Goal: Find specific page/section: Find specific page/section

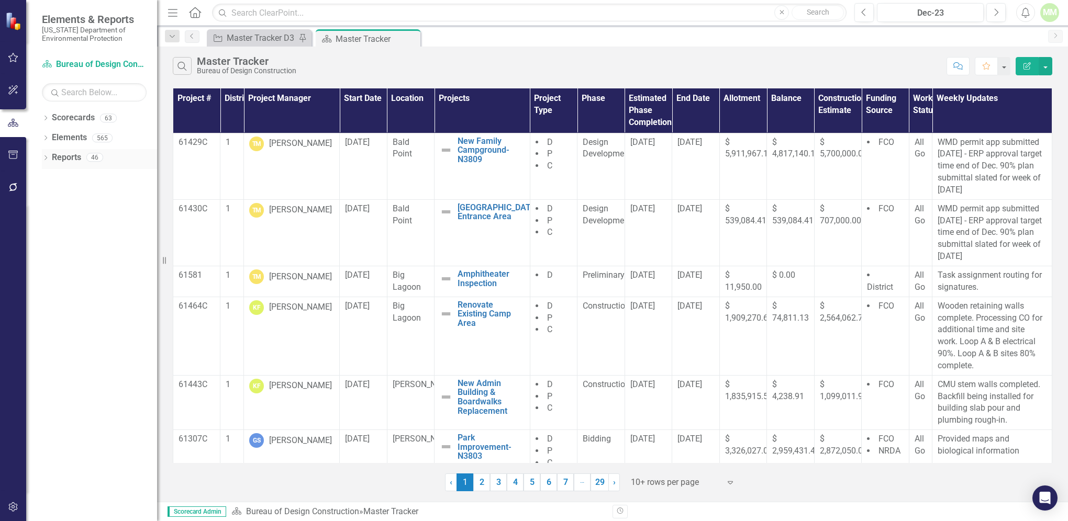
click at [66, 157] on link "Reports" at bounding box center [66, 158] width 29 height 12
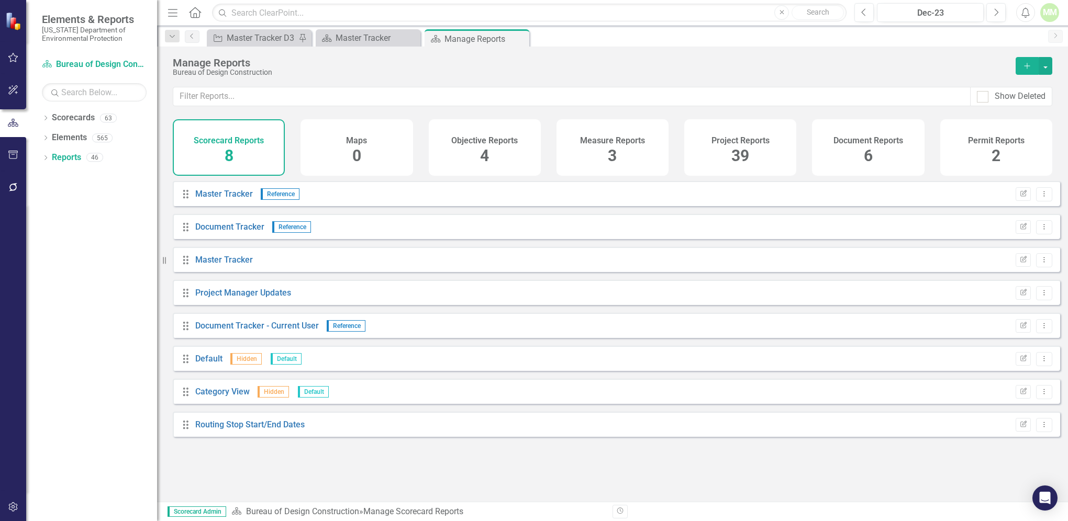
click at [744, 159] on span "39" at bounding box center [740, 156] width 18 height 18
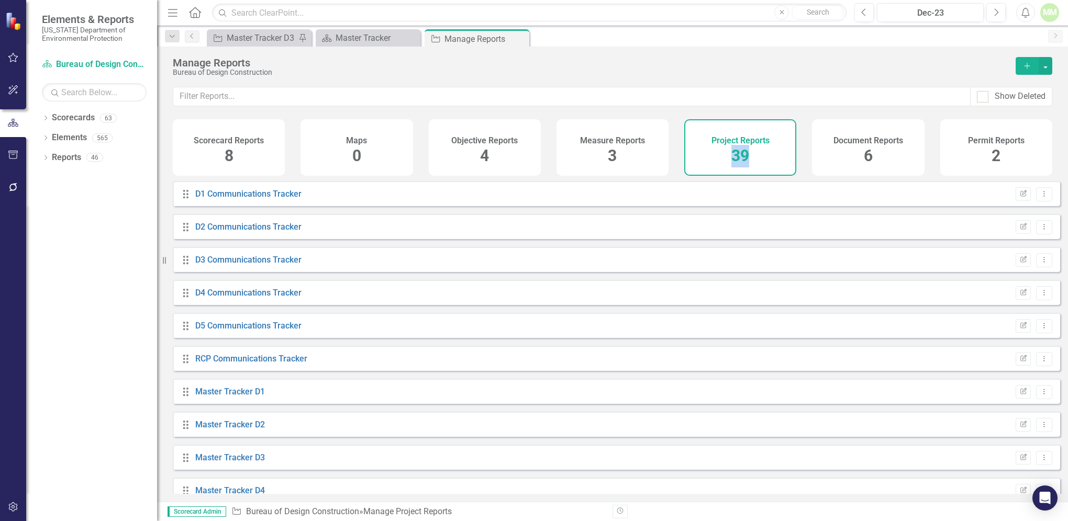
scroll to position [367, 0]
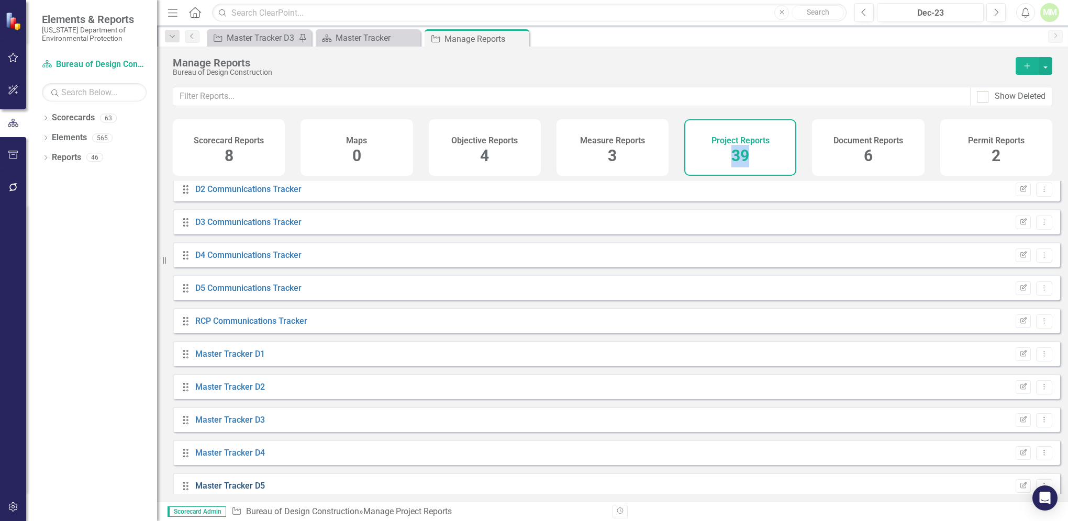
click at [252, 490] on link "Master Tracker D5" at bounding box center [230, 486] width 70 height 10
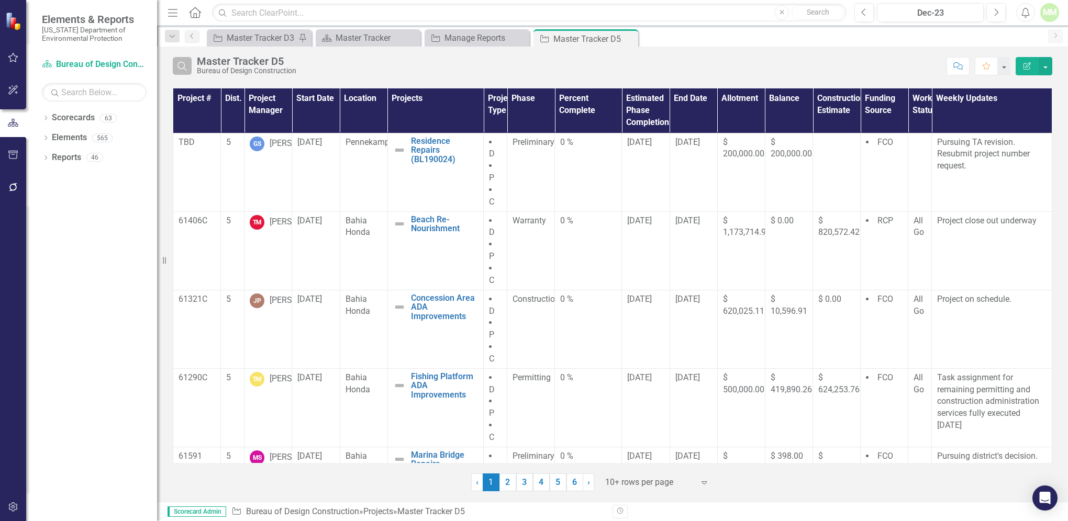
click at [183, 72] on button "Search" at bounding box center [182, 66] width 19 height 18
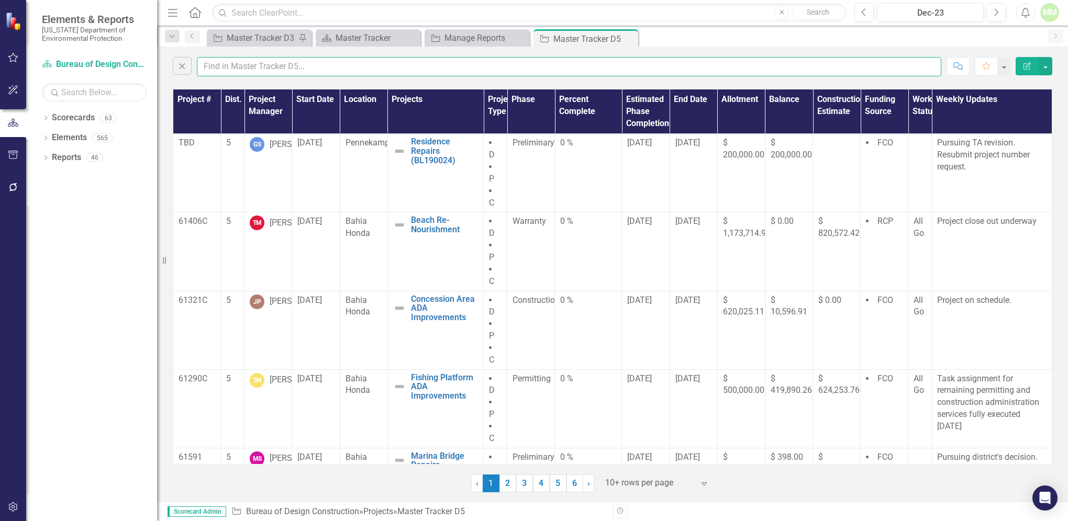
click at [218, 66] on input "text" at bounding box center [569, 66] width 744 height 19
type input "[PERSON_NAME]"
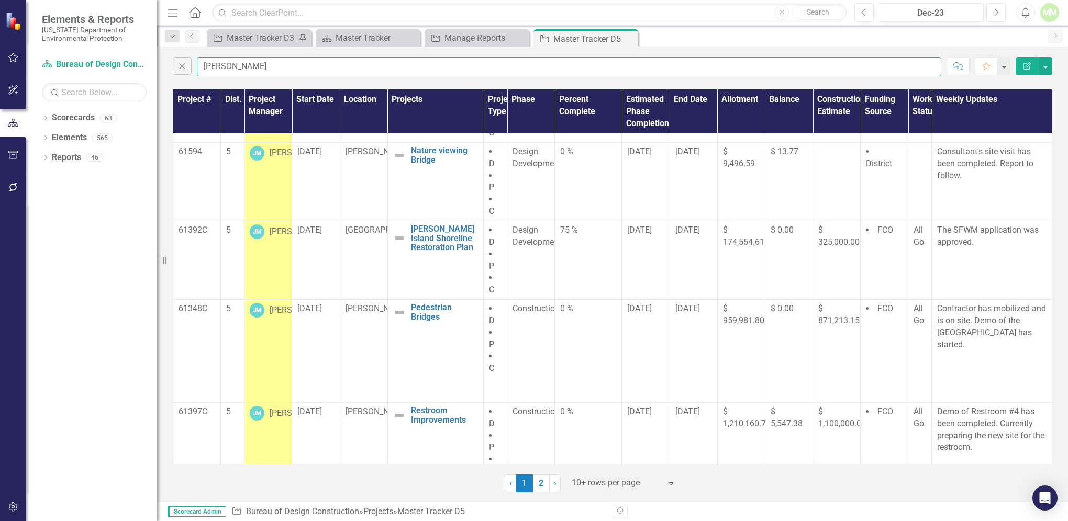
scroll to position [459, 0]
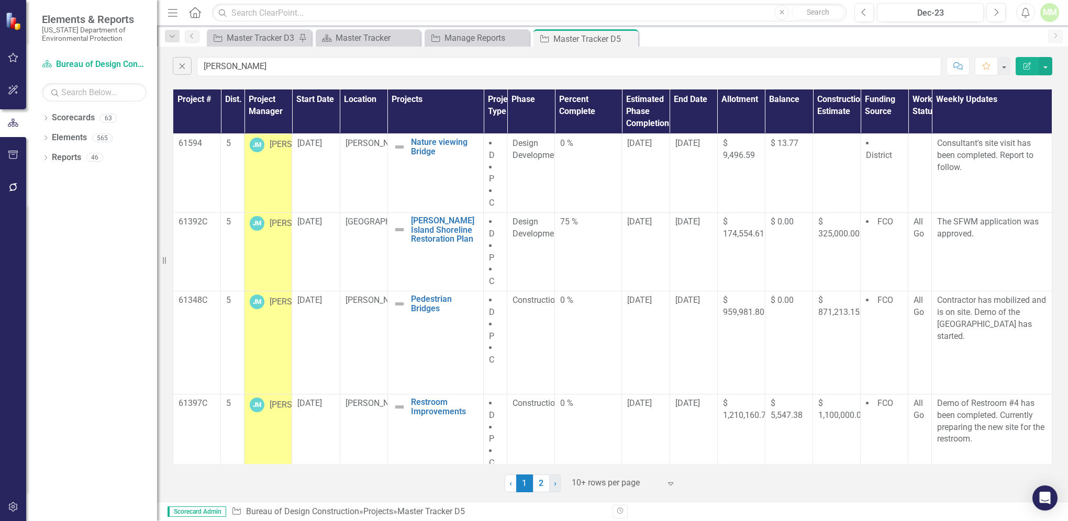
click at [552, 484] on link "› Next" at bounding box center [555, 484] width 12 height 18
